Goal: Find specific page/section: Find specific page/section

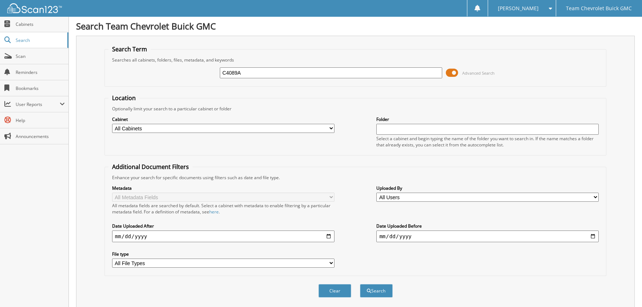
type input "C4089A"
click at [360, 284] on button "Search" at bounding box center [376, 290] width 33 height 13
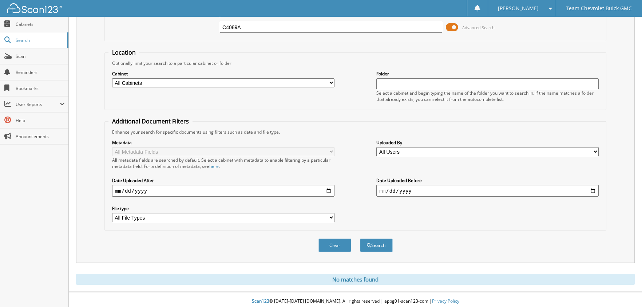
drag, startPoint x: 250, startPoint y: 28, endPoint x: 143, endPoint y: 23, distance: 107.1
click at [147, 23] on div "C4089A Advanced Search" at bounding box center [355, 27] width 494 height 20
type input "[PERSON_NAME]"
click at [360, 238] on button "Search" at bounding box center [376, 244] width 33 height 13
